Goal: Task Accomplishment & Management: Use online tool/utility

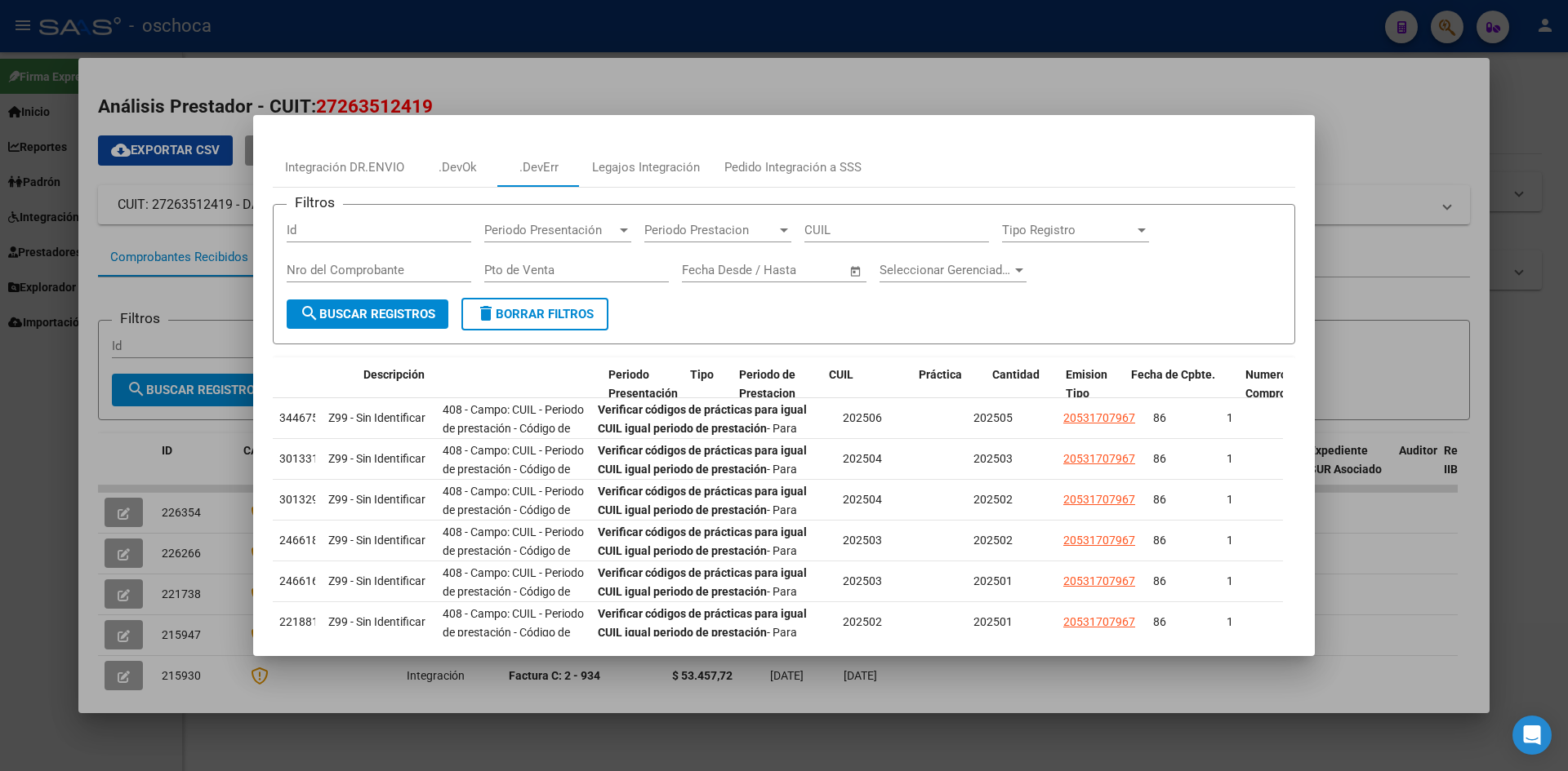
click at [546, 80] on div at bounding box center [784, 386] width 1568 height 771
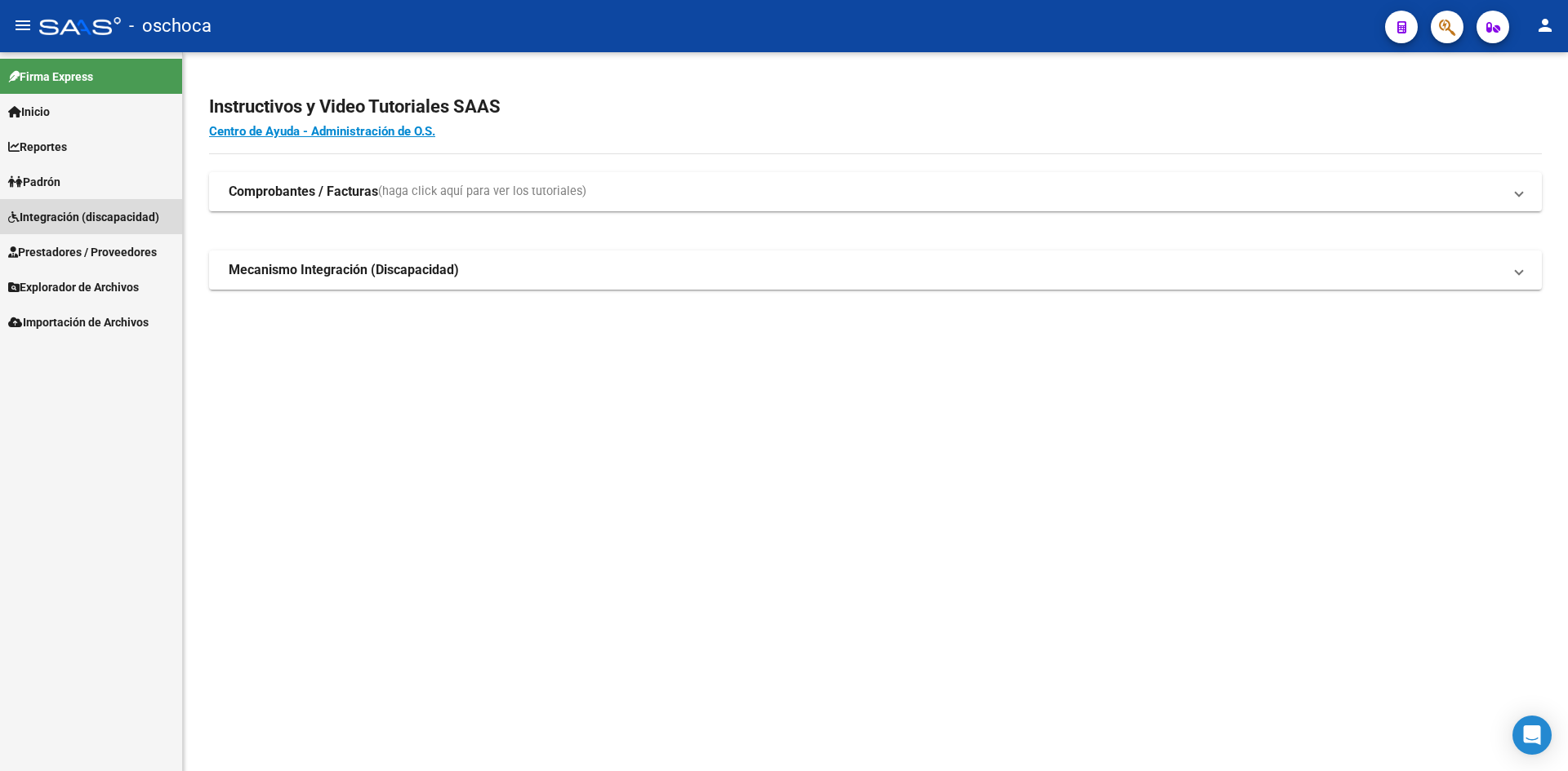
click at [76, 221] on span "Integración (discapacidad)" at bounding box center [83, 216] width 151 height 18
click at [83, 214] on span "Integración (discapacidad)" at bounding box center [83, 216] width 151 height 18
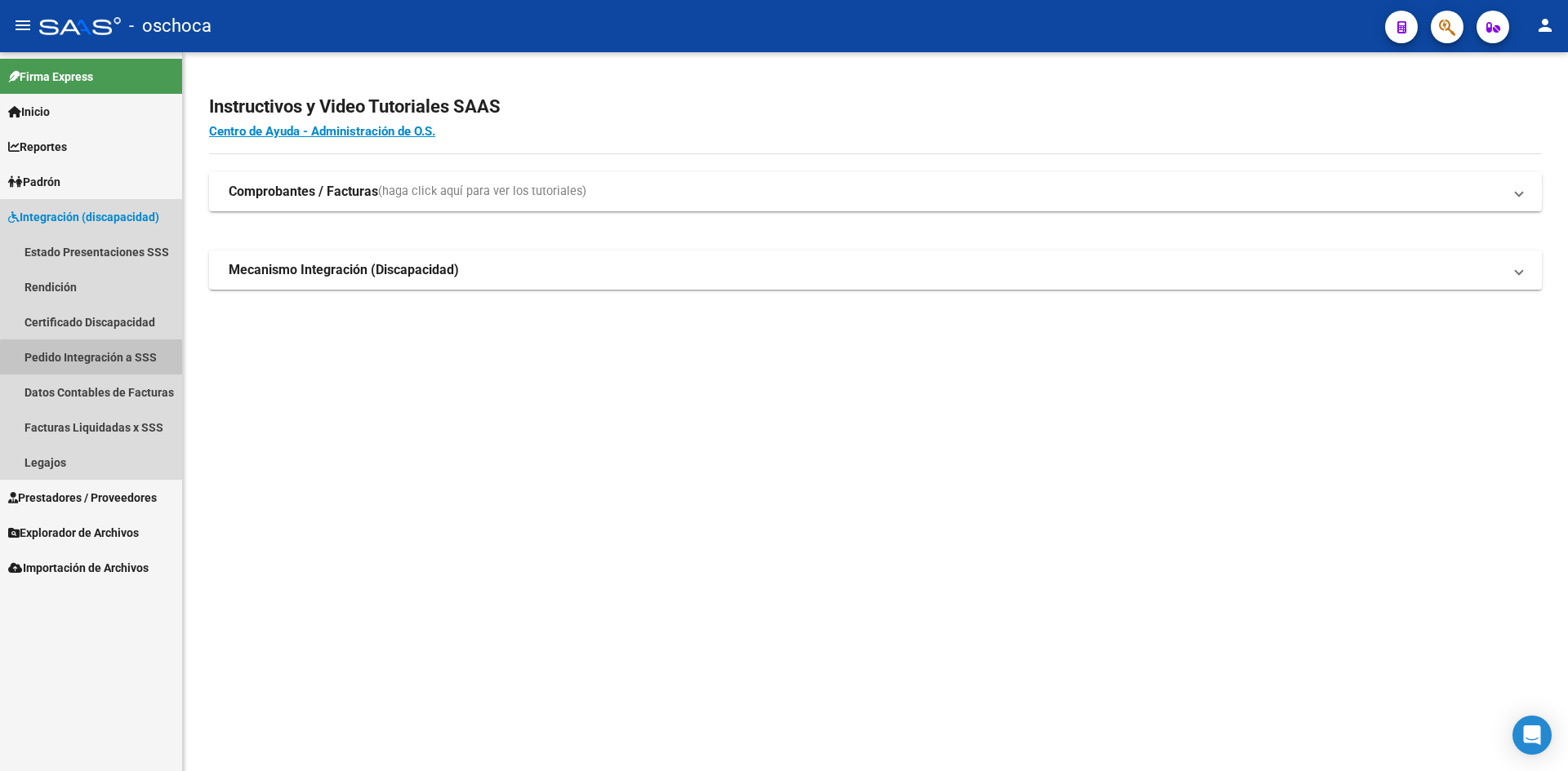
click at [111, 361] on link "Pedido Integración a SSS" at bounding box center [91, 357] width 182 height 35
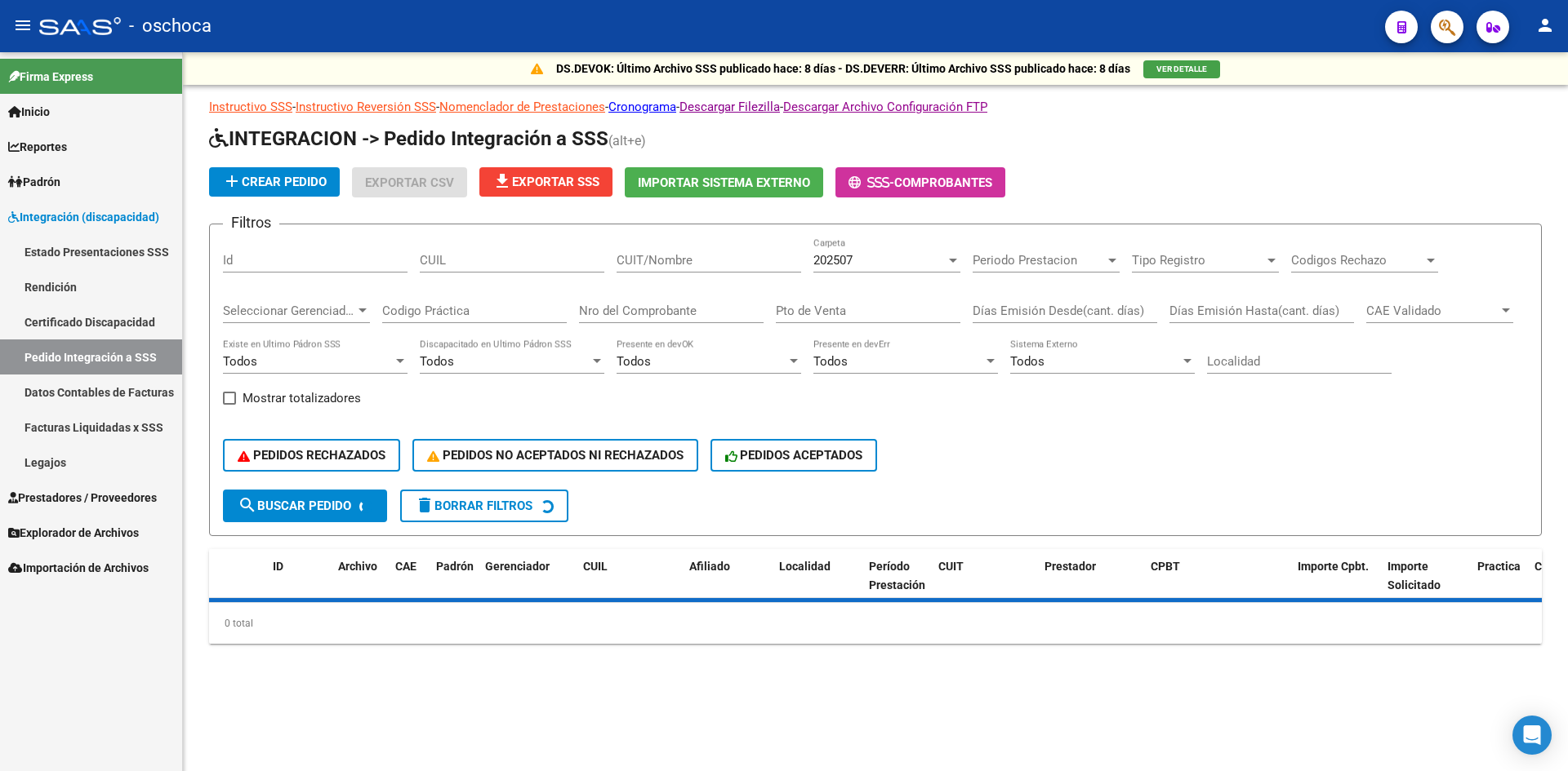
click at [646, 85] on div "DS.DEVOK: Último Archivo SSS publicado hace: 8 días - DS.DEVERR: Último Archivo…" at bounding box center [875, 374] width 1384 height 644
click at [656, 105] on link "Cronograma" at bounding box center [642, 106] width 67 height 14
